Goal: Find specific page/section: Find specific page/section

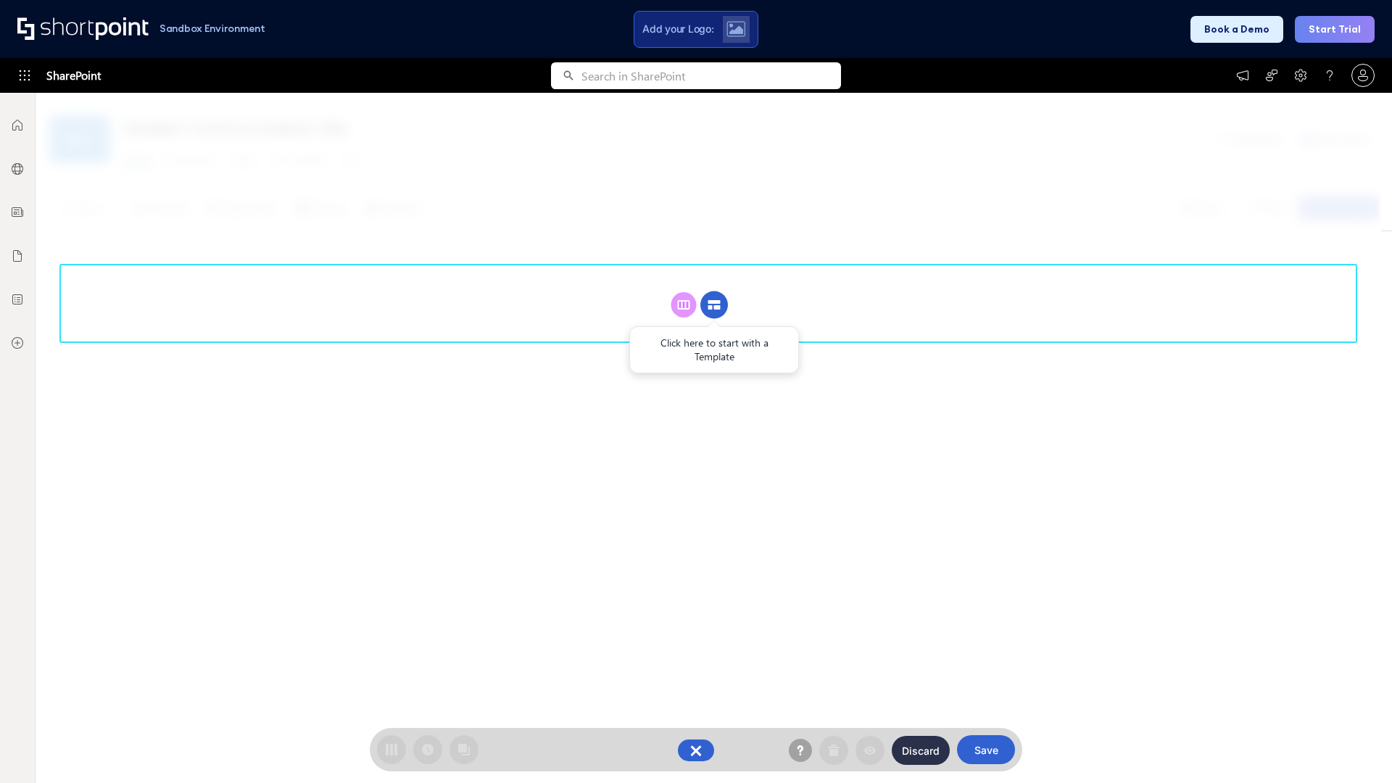
click at [714, 304] on circle at bounding box center [714, 305] width 28 height 28
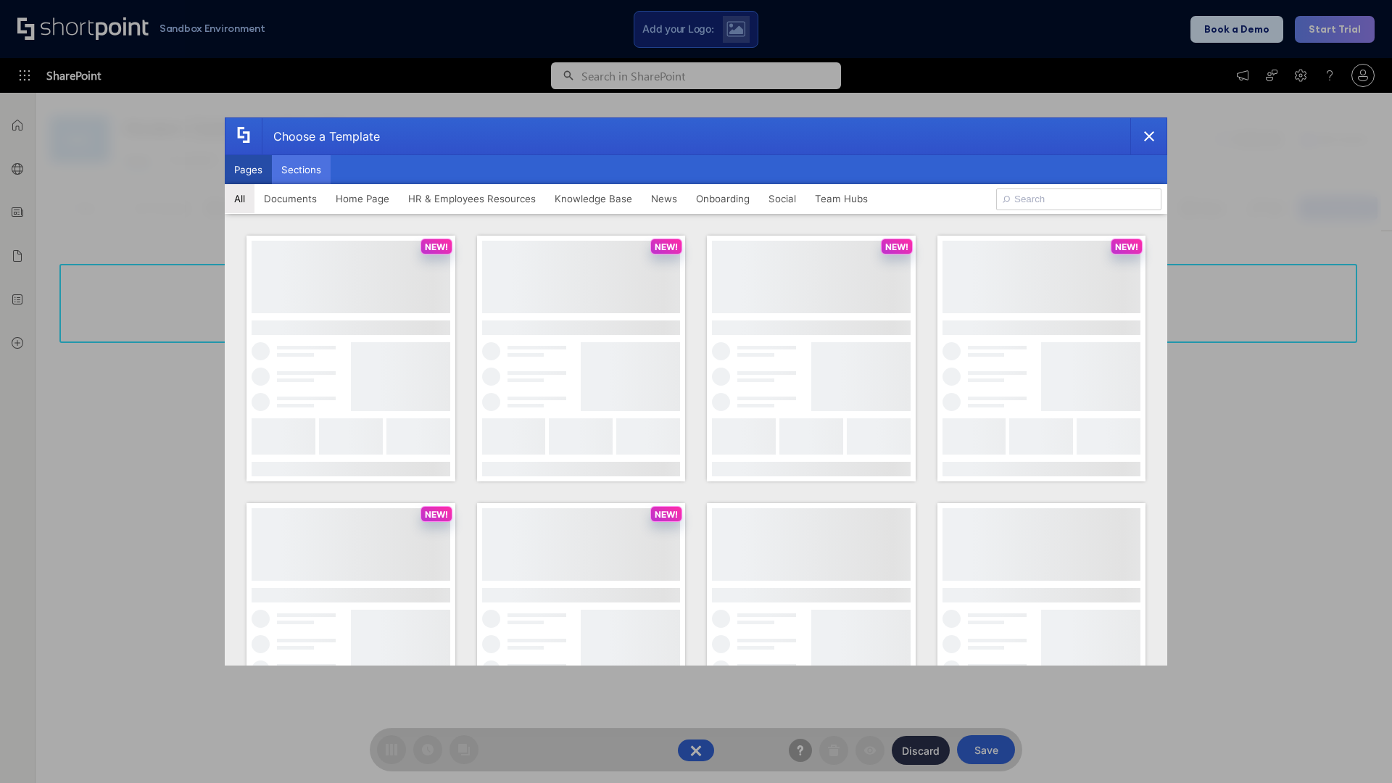
click at [301, 170] on button "Sections" at bounding box center [301, 169] width 59 height 29
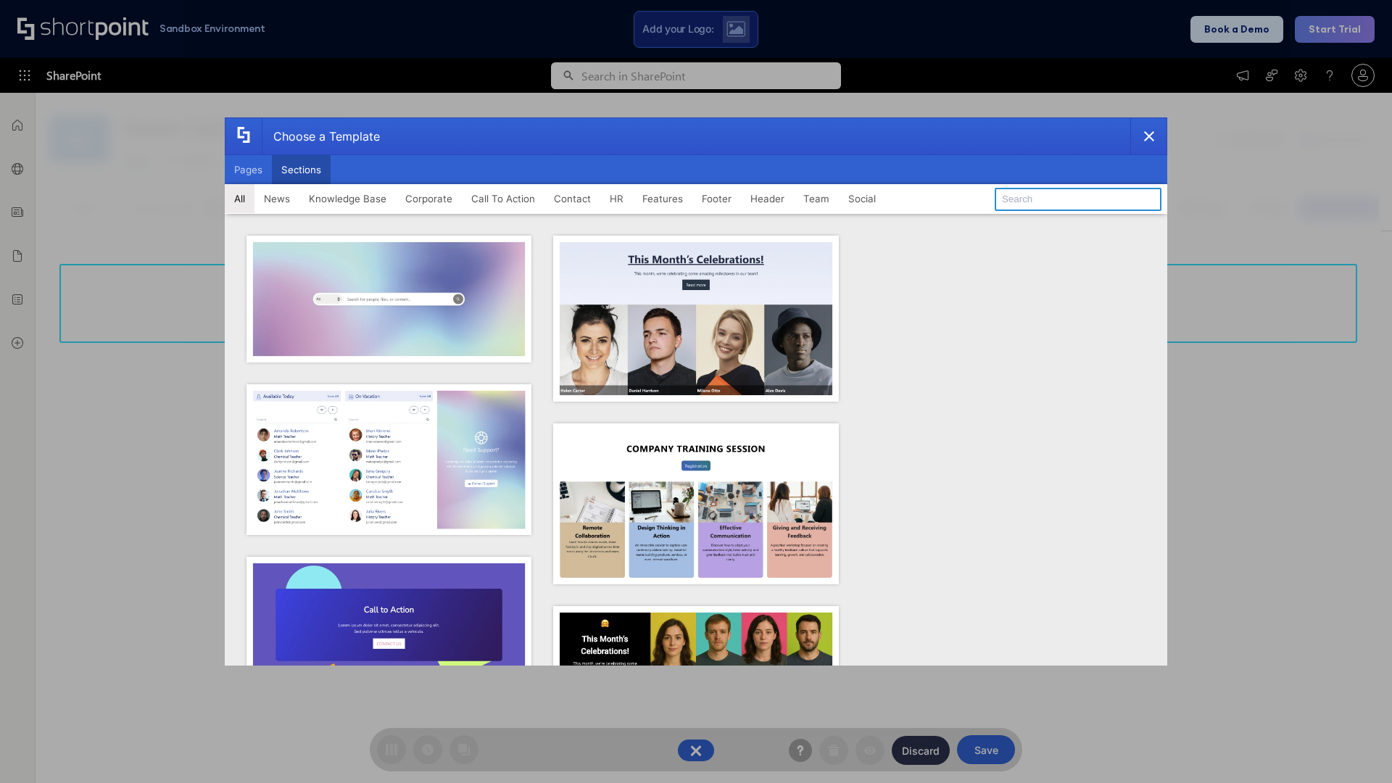
type input "Contact Us 2"
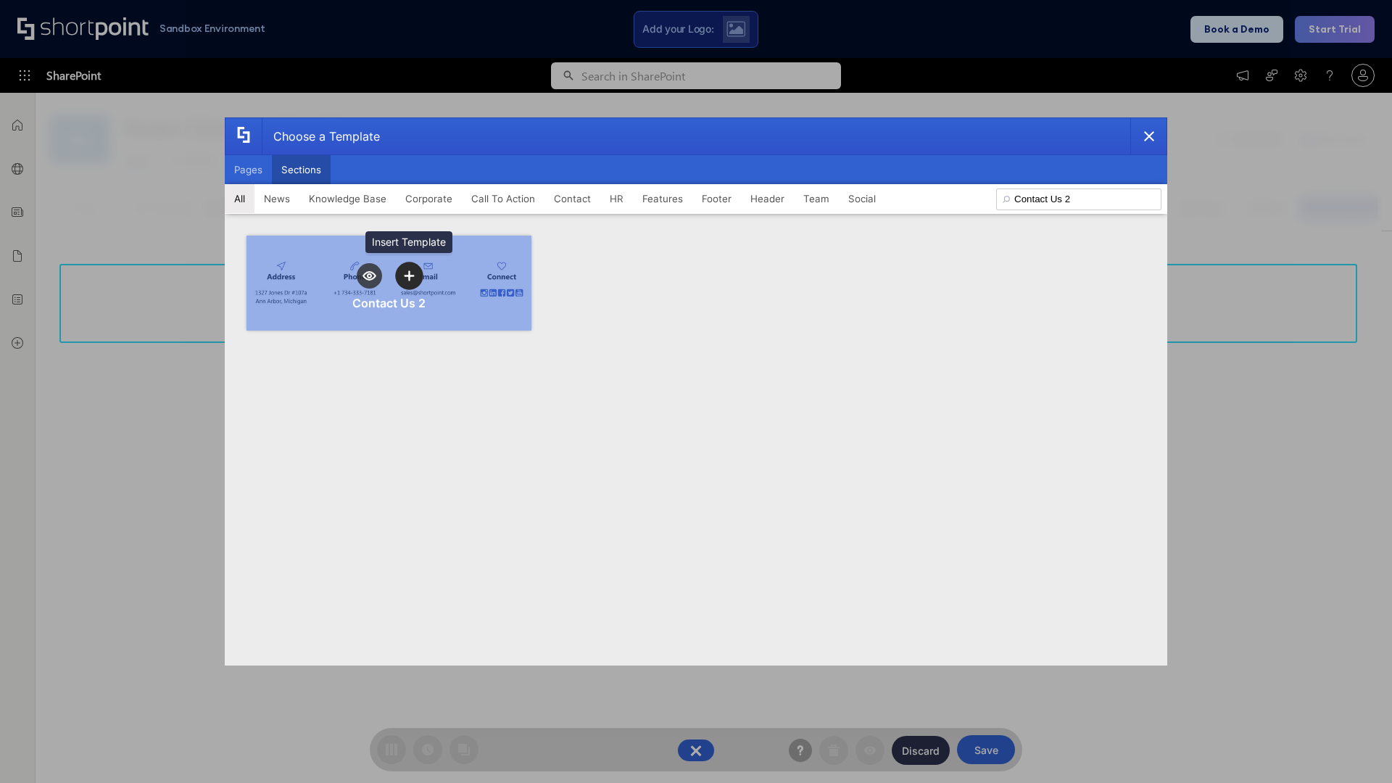
click at [409, 275] on icon "template selector" at bounding box center [409, 275] width 10 height 10
